Goal: Task Accomplishment & Management: Manage account settings

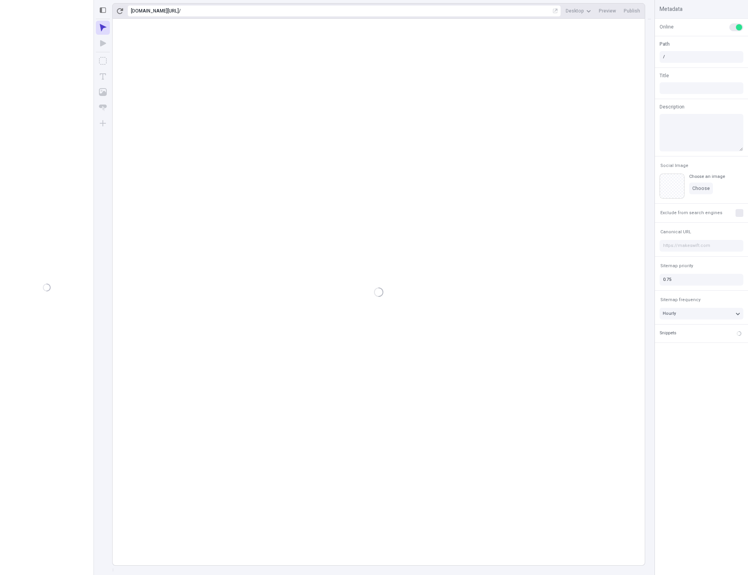
type input "/page-2"
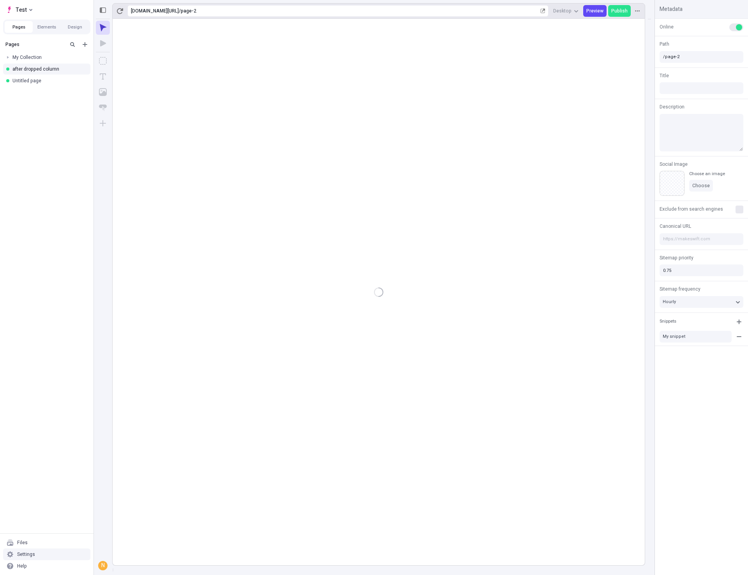
click at [30, 552] on div "Settings" at bounding box center [26, 554] width 18 height 6
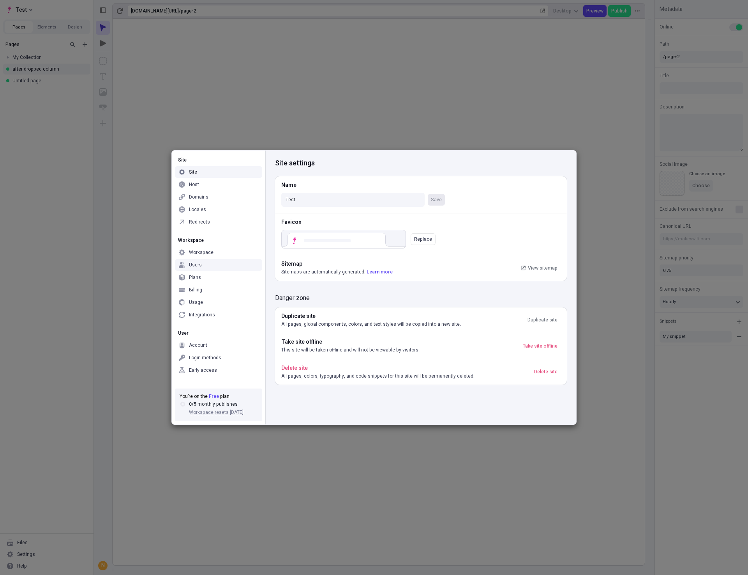
click at [225, 264] on div "Users" at bounding box center [218, 265] width 87 height 12
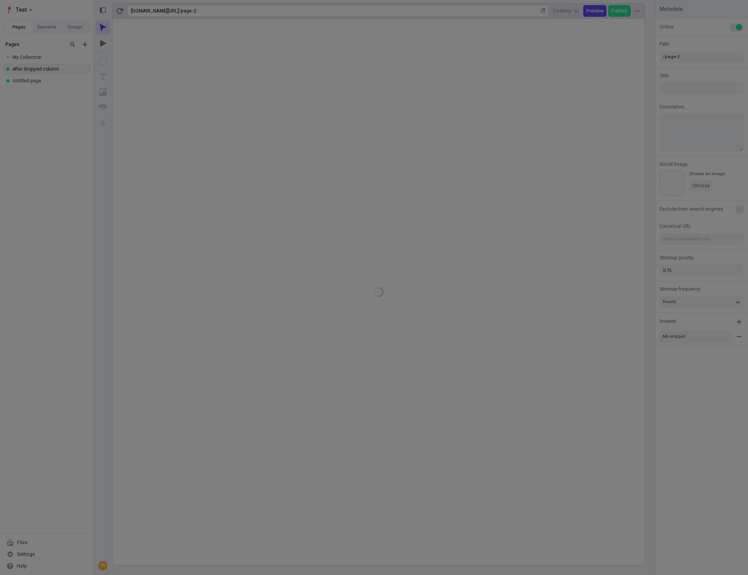
click at [609, 210] on div "Site Site Host Domains Locales Redirects Workspace Workspace Users Plans Billin…" at bounding box center [374, 287] width 748 height 575
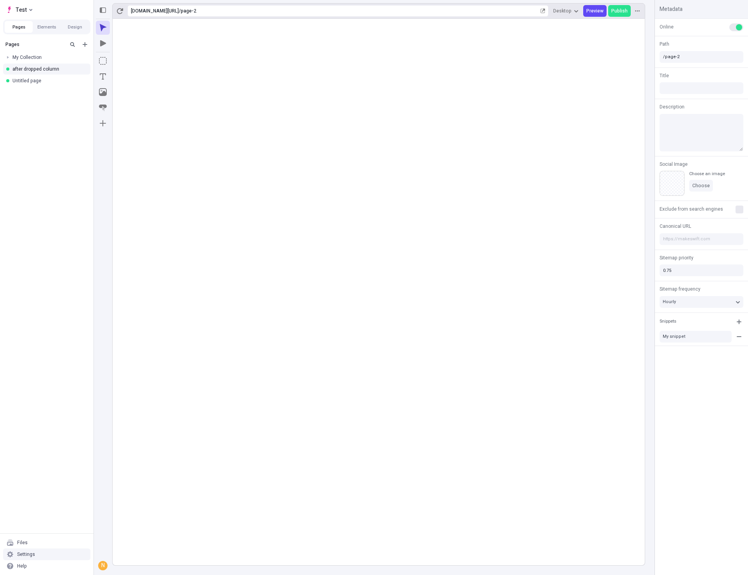
click at [27, 554] on div "Settings" at bounding box center [26, 554] width 18 height 6
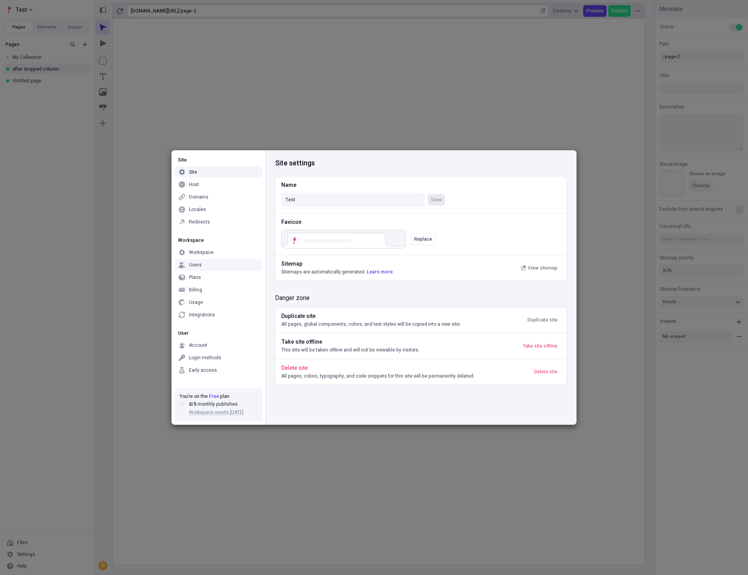
drag, startPoint x: 193, startPoint y: 265, endPoint x: 201, endPoint y: 265, distance: 7.8
click at [193, 265] on div "Users" at bounding box center [195, 265] width 13 height 6
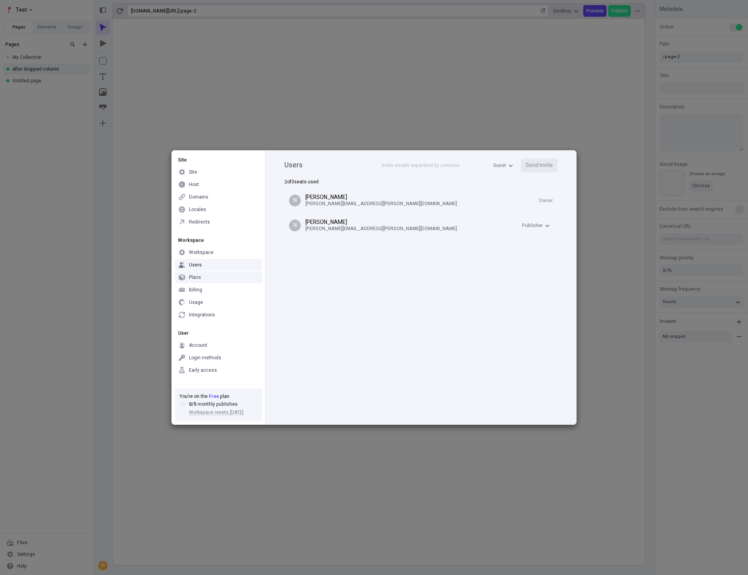
click at [326, 204] on p "nick.fisher@makeswift.com" at bounding box center [422, 203] width 233 height 6
click at [198, 344] on div "Account" at bounding box center [198, 345] width 18 height 6
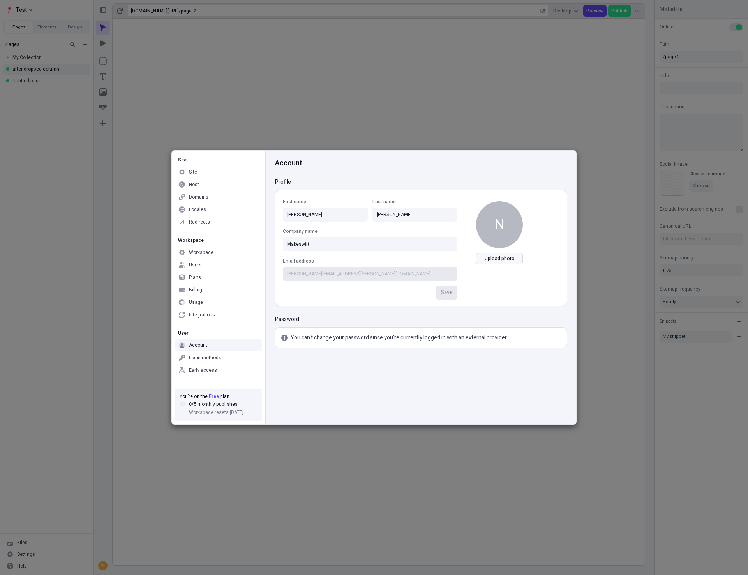
click at [506, 259] on span "Upload photo" at bounding box center [500, 258] width 30 height 6
click at [521, 260] on icon "button" at bounding box center [523, 260] width 4 height 4
click at [501, 223] on div "N" at bounding box center [499, 224] width 47 height 47
click at [399, 337] on span "You can't change your password since you're currently logged in with an externa…" at bounding box center [394, 337] width 226 height 9
click at [505, 260] on span "Upload photo" at bounding box center [500, 258] width 30 height 6
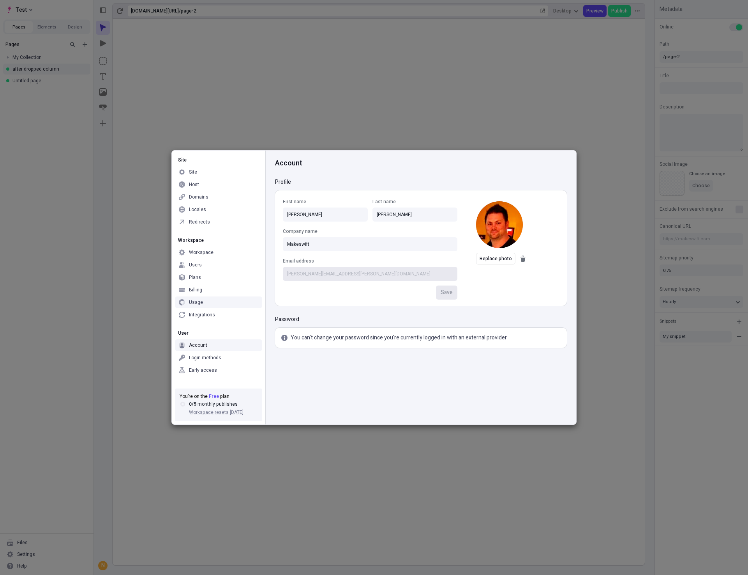
click at [511, 287] on div "N Replace photo" at bounding box center [502, 250] width 53 height 98
click at [182, 288] on icon at bounding box center [182, 288] width 6 height 1
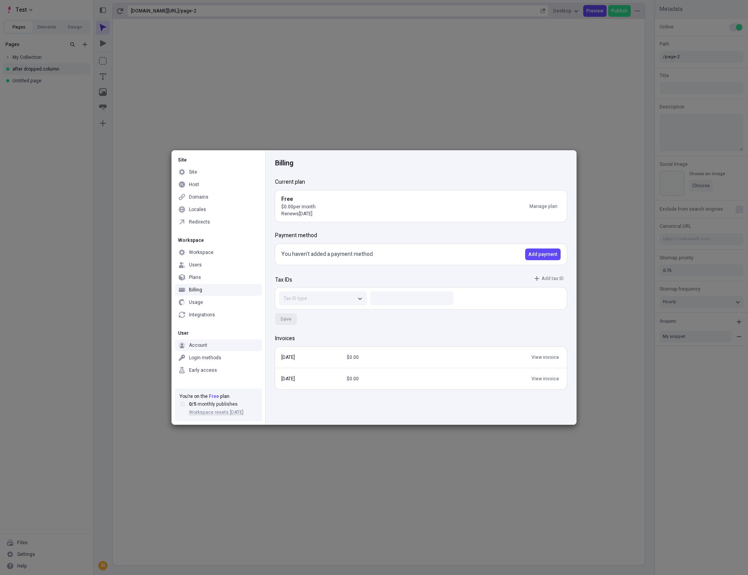
click at [195, 342] on div "Account" at bounding box center [198, 345] width 18 height 6
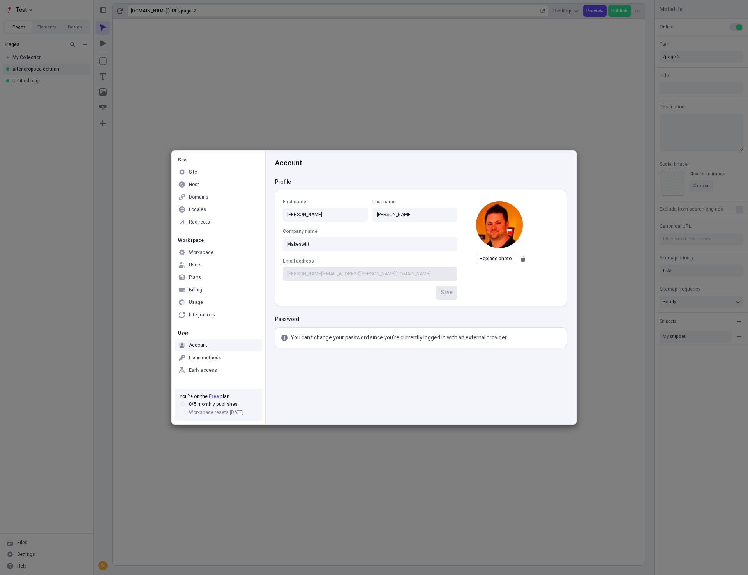
click at [522, 294] on div "N Replace photo" at bounding box center [502, 250] width 53 height 98
click at [200, 252] on div "Workspace" at bounding box center [201, 252] width 25 height 6
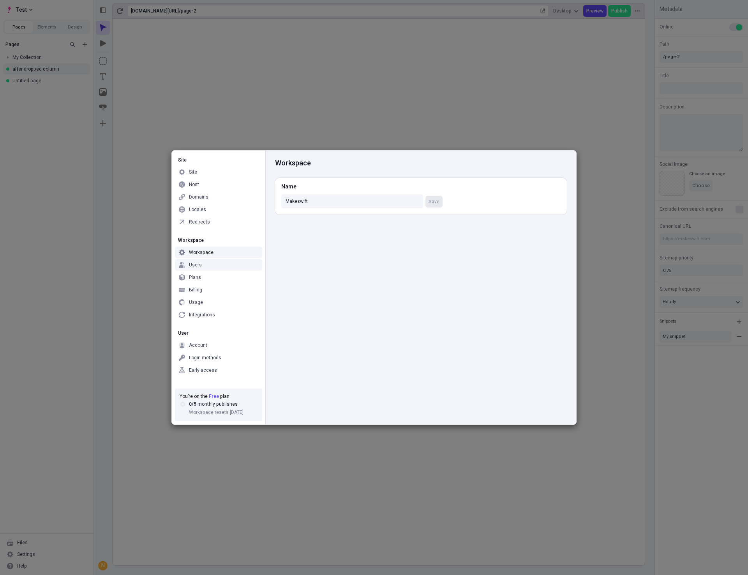
click at [198, 264] on div "Users" at bounding box center [195, 265] width 13 height 6
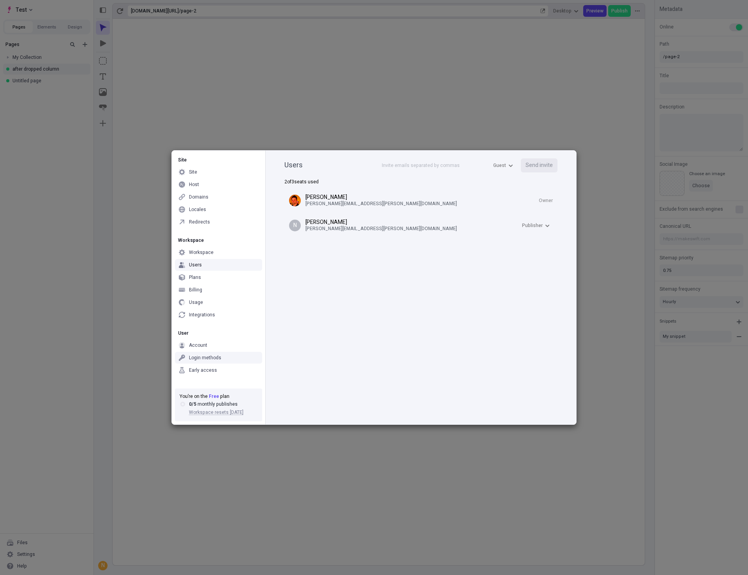
click at [396, 492] on div "Site Site Host Domains Locales Redirects Workspace Workspace Users Plans Billin…" at bounding box center [374, 287] width 748 height 575
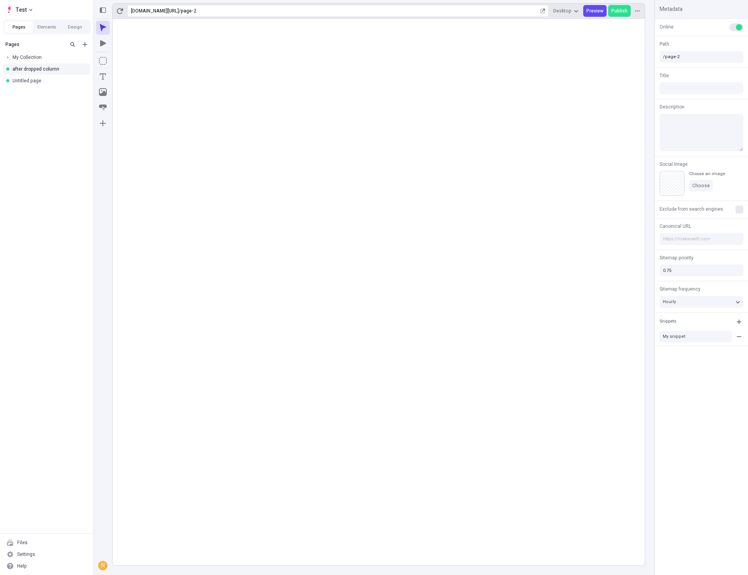
click at [311, 414] on rect at bounding box center [379, 292] width 532 height 546
type input "/page-2"
click at [105, 567] on img at bounding box center [103, 565] width 8 height 8
click at [101, 567] on img at bounding box center [103, 565] width 8 height 8
click at [30, 543] on div "Files" at bounding box center [46, 542] width 87 height 12
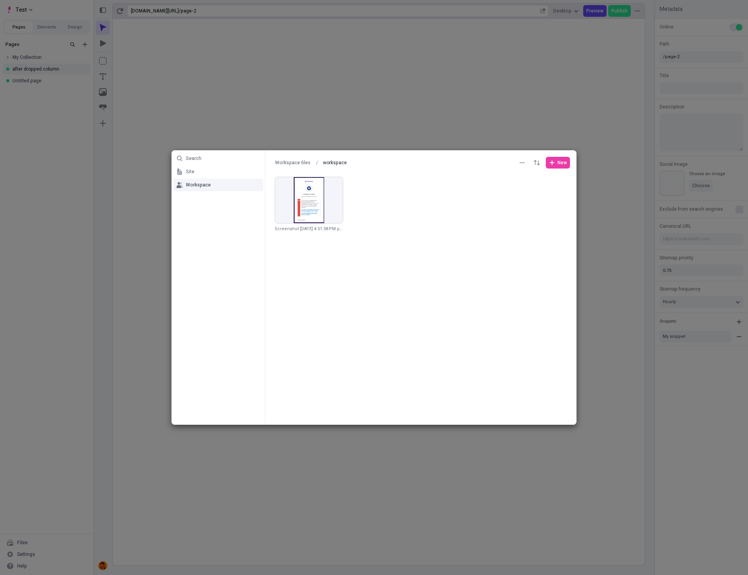
click at [522, 475] on div "Search Site Workspace Workspace files workspace workspace New Screenshot [DATE]…" at bounding box center [374, 287] width 748 height 575
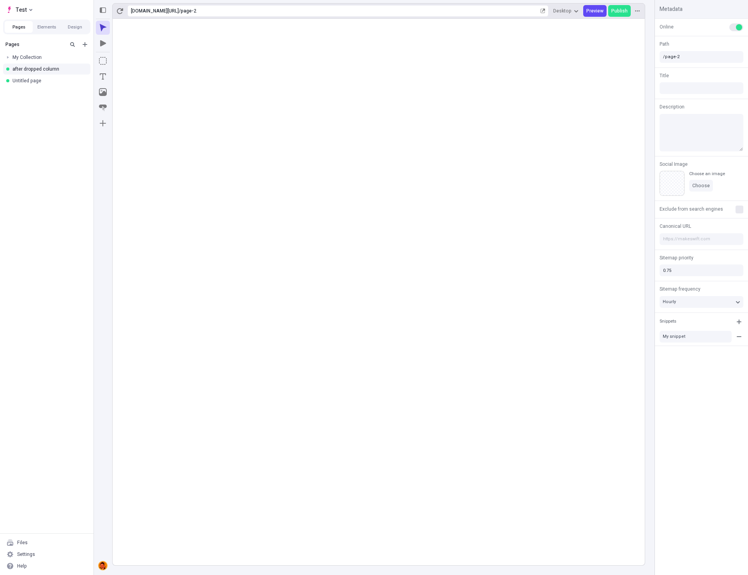
click at [174, 302] on rect at bounding box center [379, 292] width 532 height 546
click at [374, 180] on rect at bounding box center [379, 292] width 532 height 546
click at [271, 165] on rect at bounding box center [379, 292] width 532 height 546
